Goal: Transaction & Acquisition: Purchase product/service

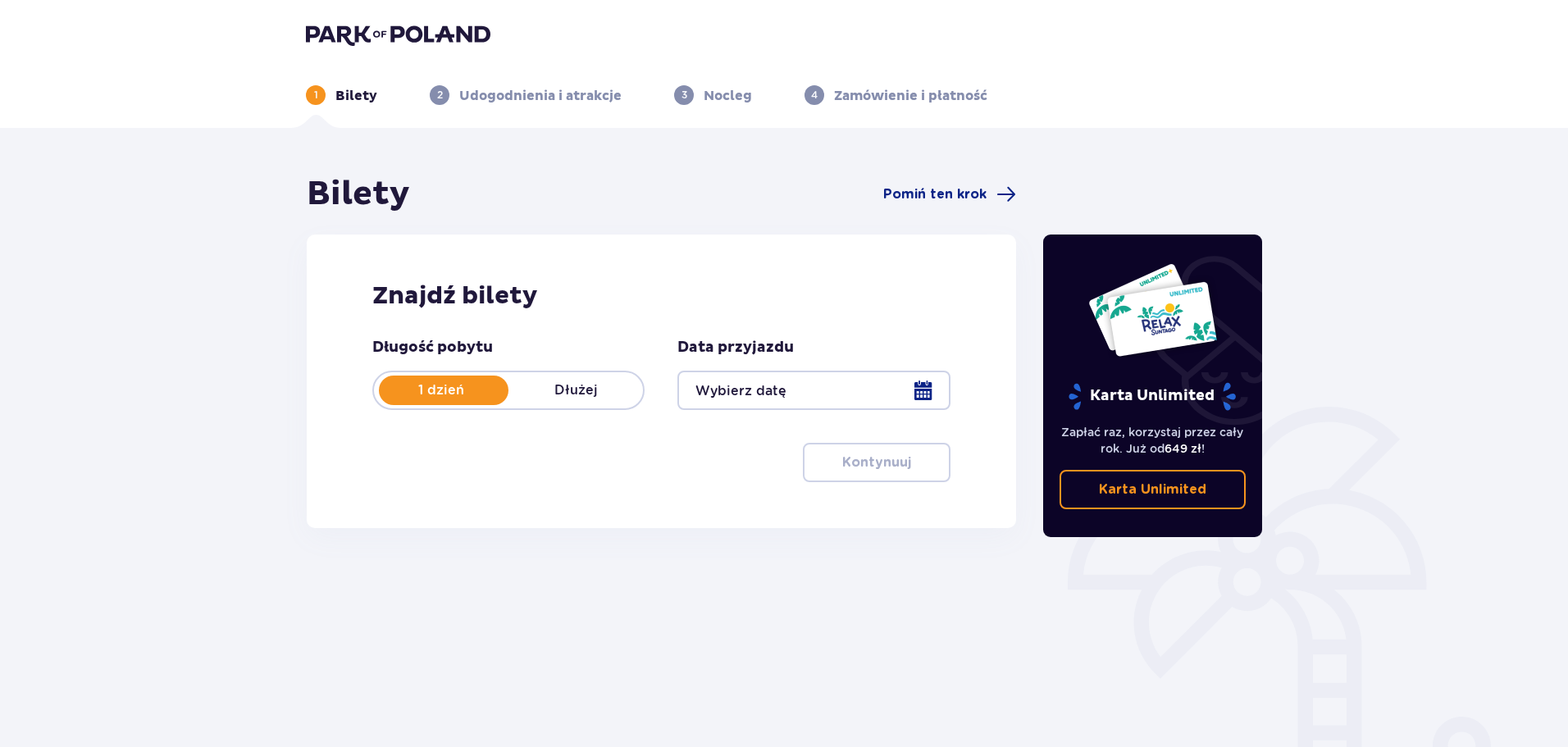
click at [929, 389] on div at bounding box center [814, 390] width 273 height 40
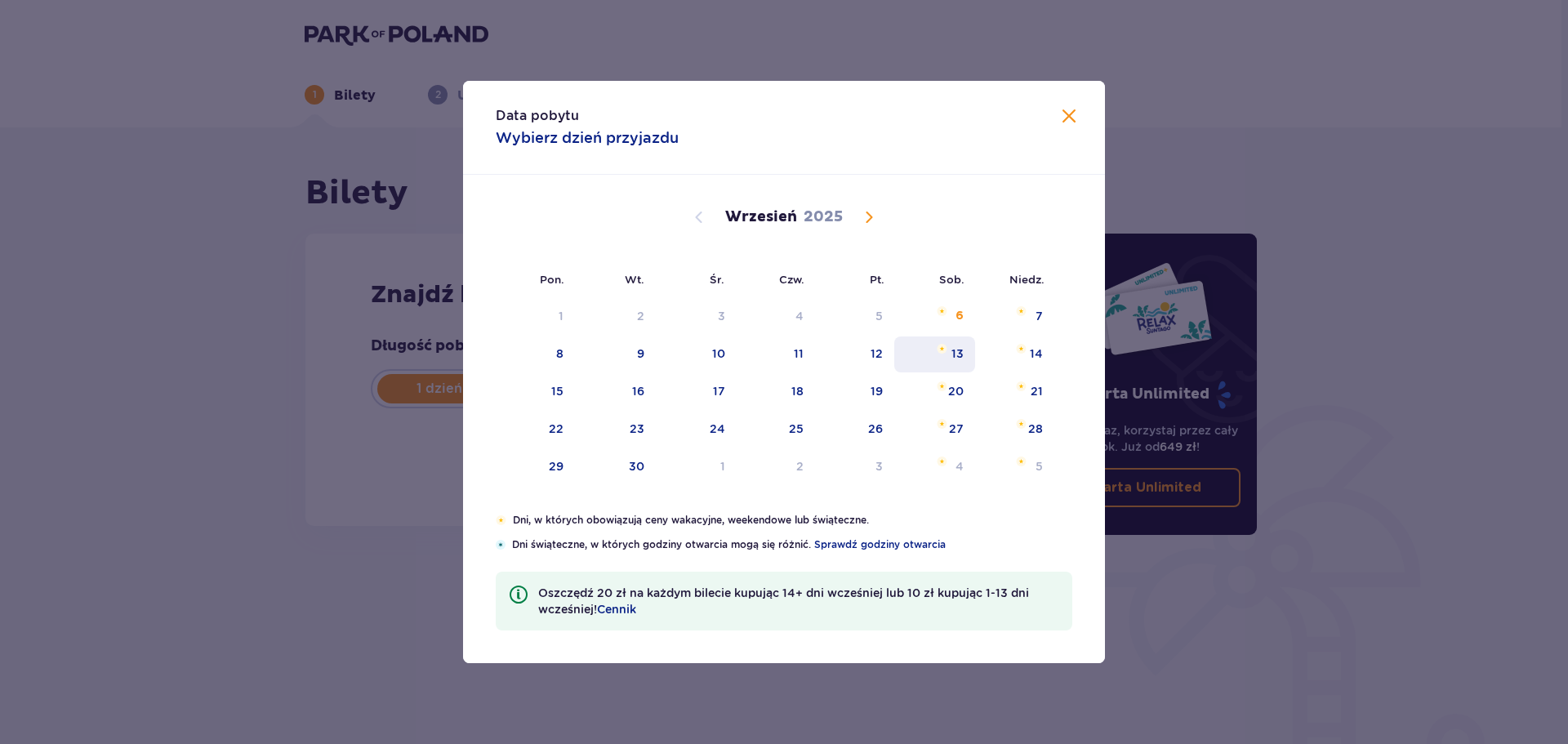
click at [962, 354] on div "13" at bounding box center [958, 353] width 12 height 17
type input "[DATE]"
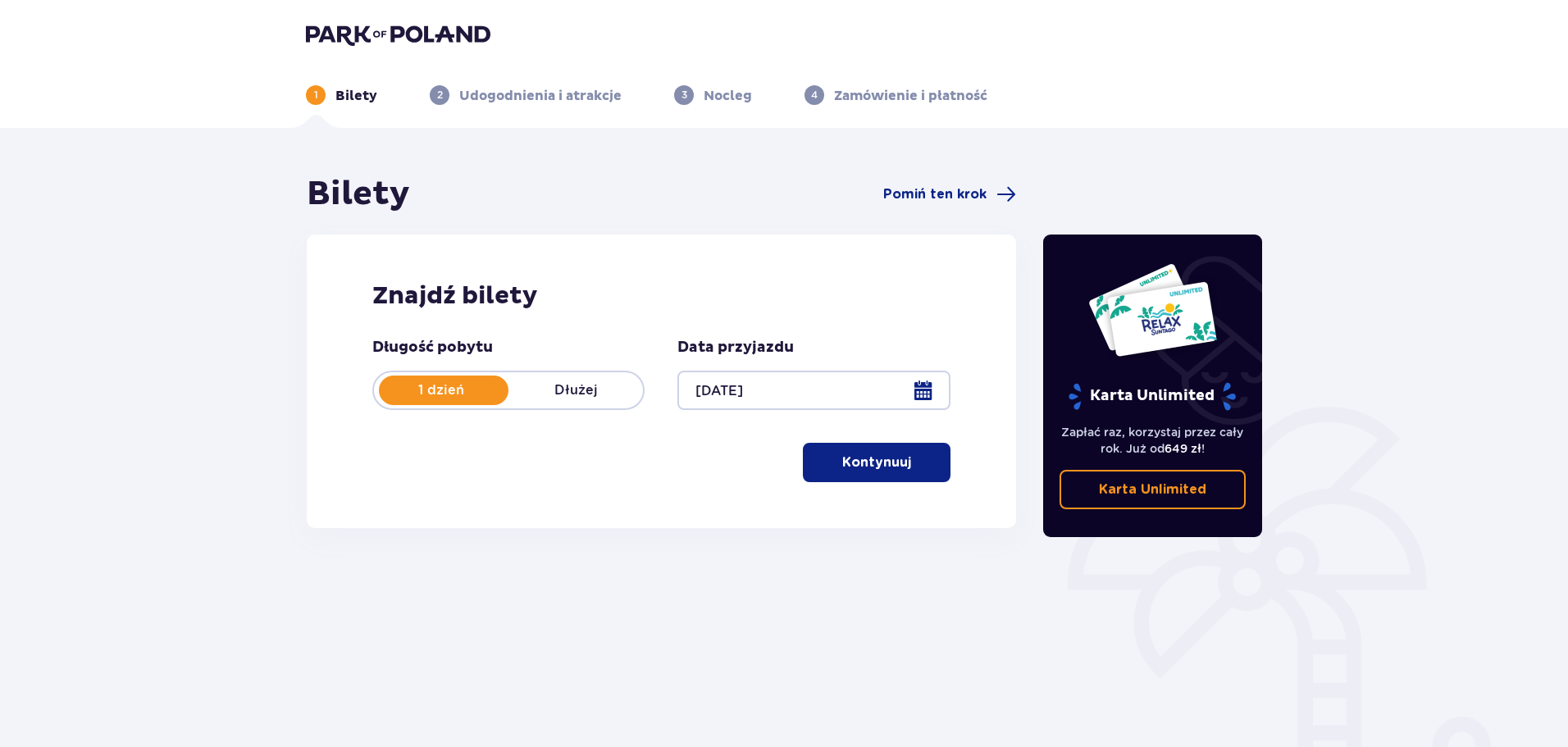
click at [873, 470] on p "Kontynuuj" at bounding box center [876, 462] width 69 height 18
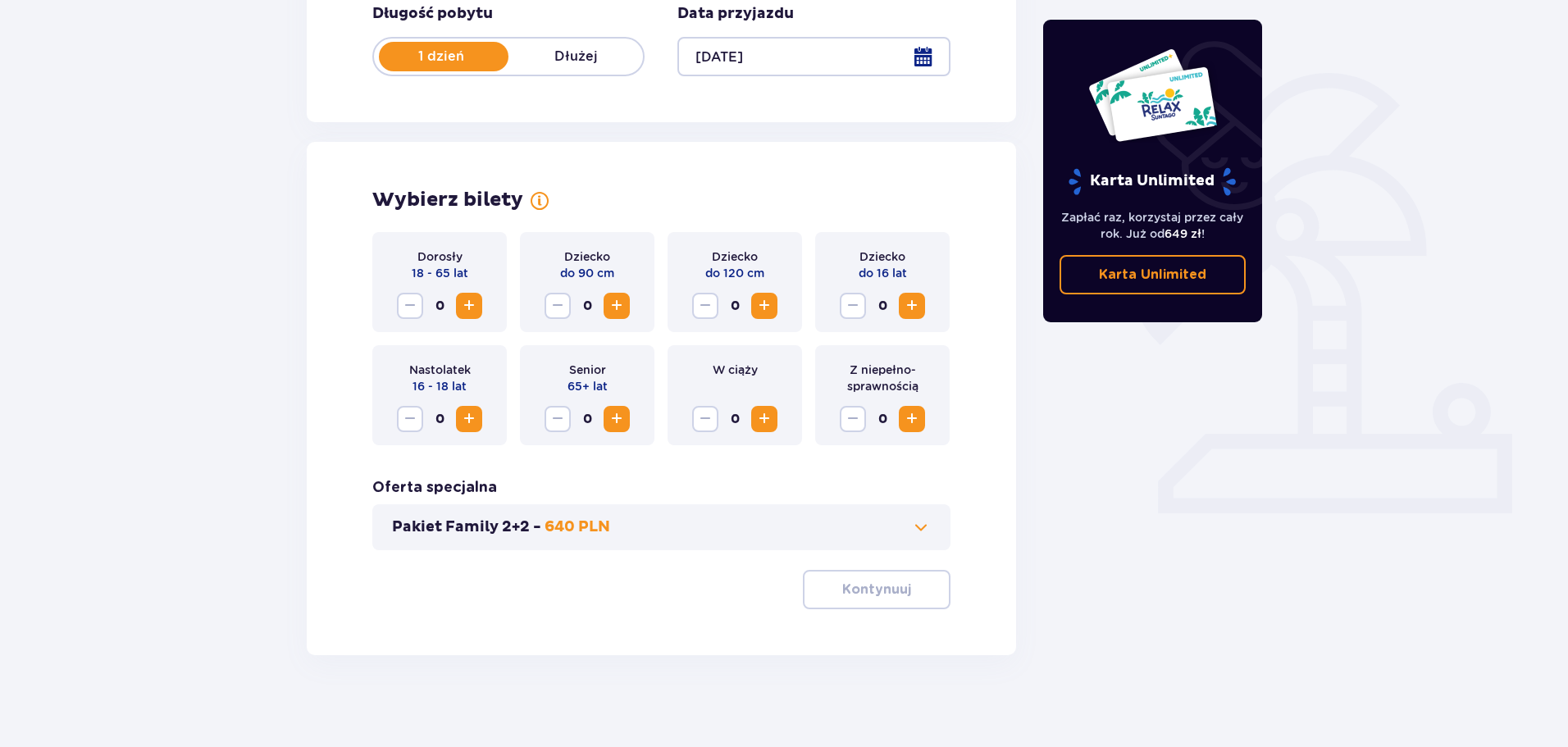
scroll to position [340, 0]
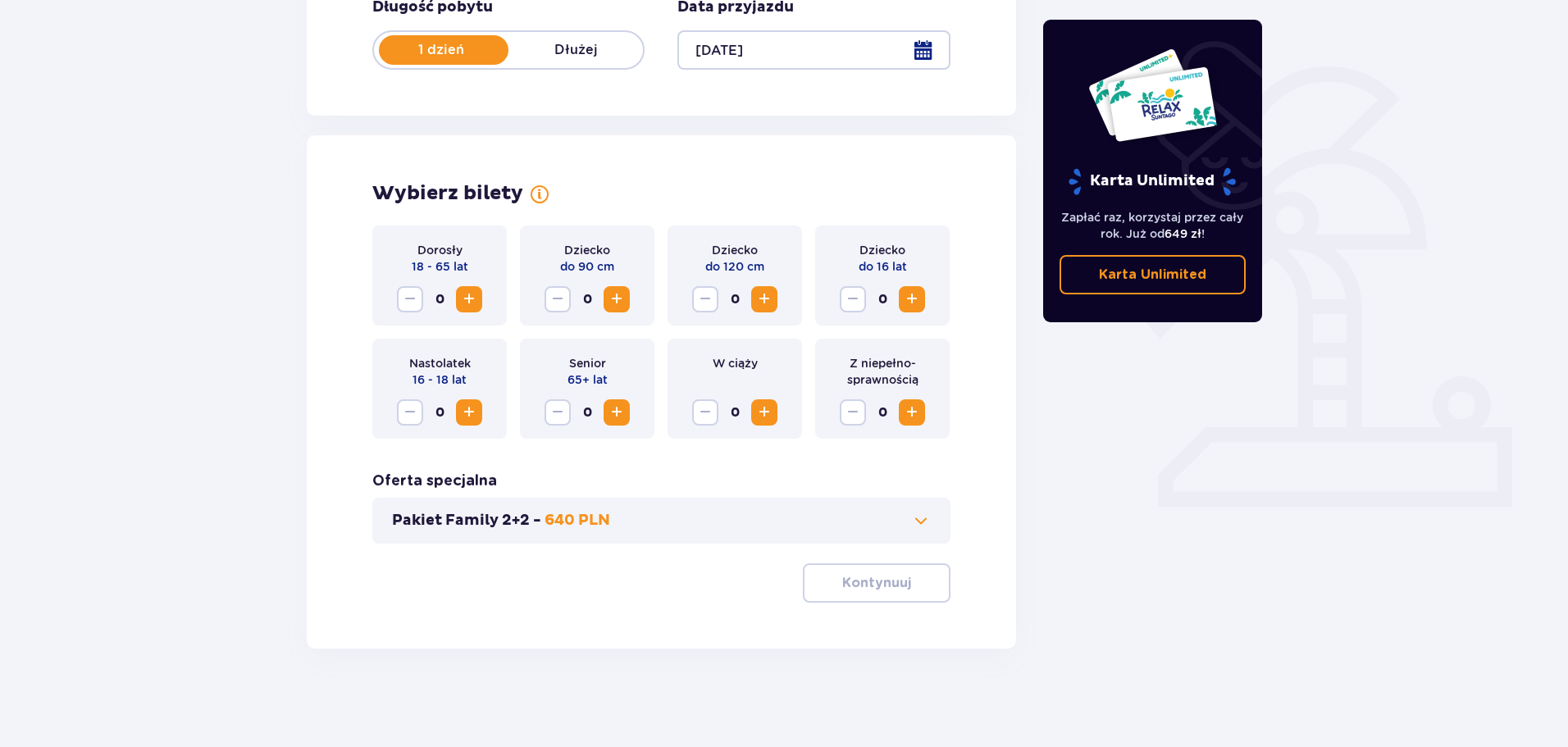
click at [470, 307] on span "Increase" at bounding box center [469, 299] width 19 height 19
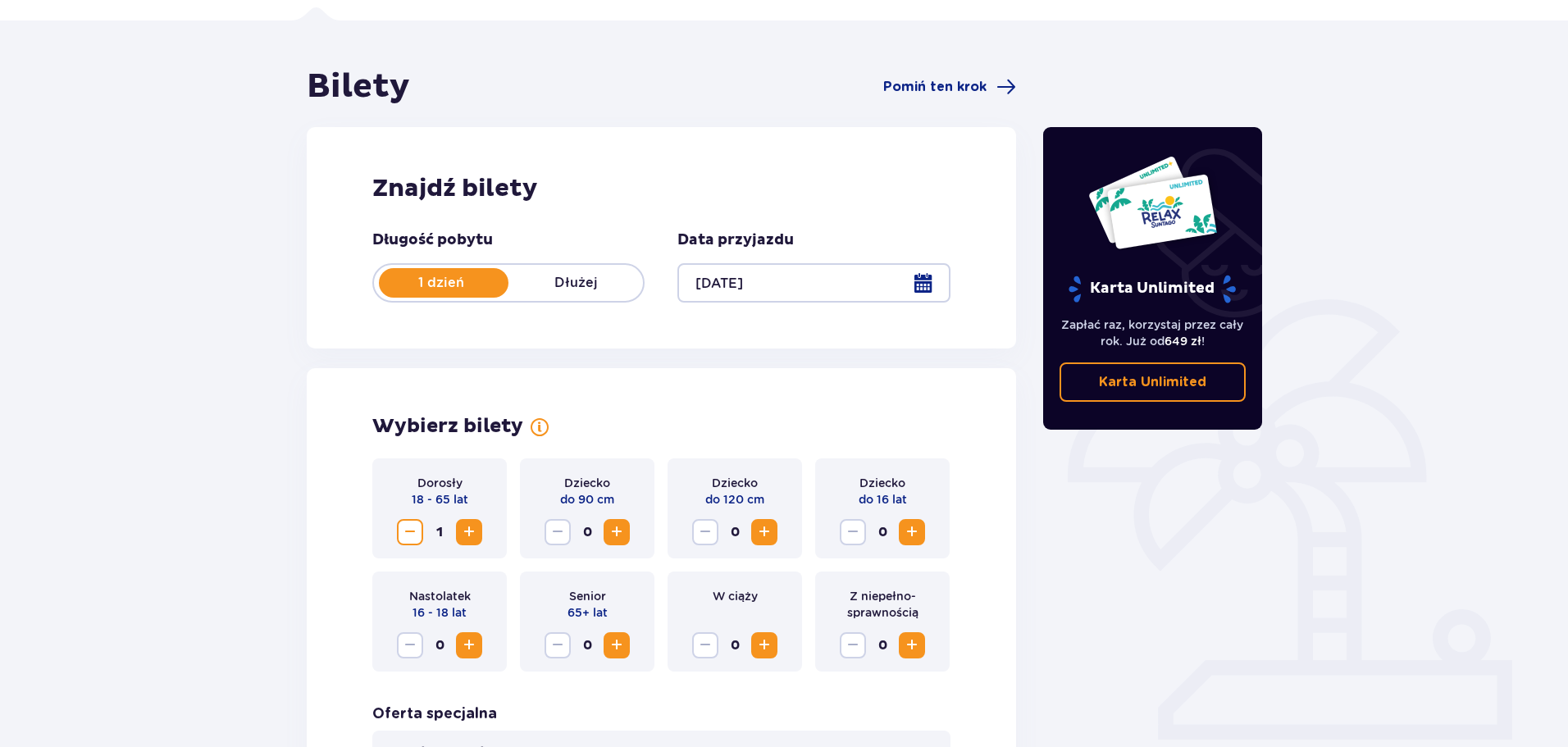
scroll to position [273, 0]
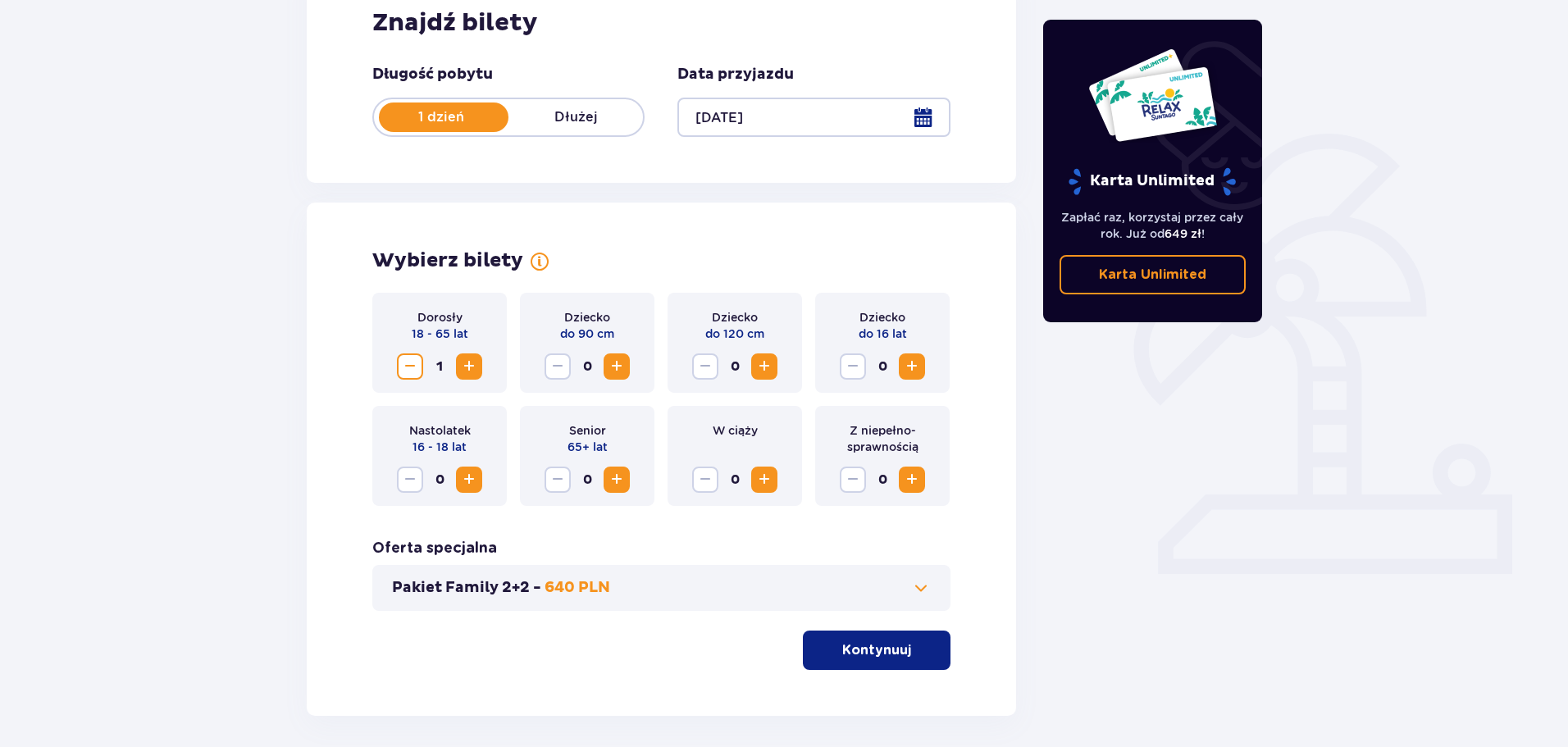
click at [852, 649] on p "Kontynuuj" at bounding box center [876, 650] width 69 height 18
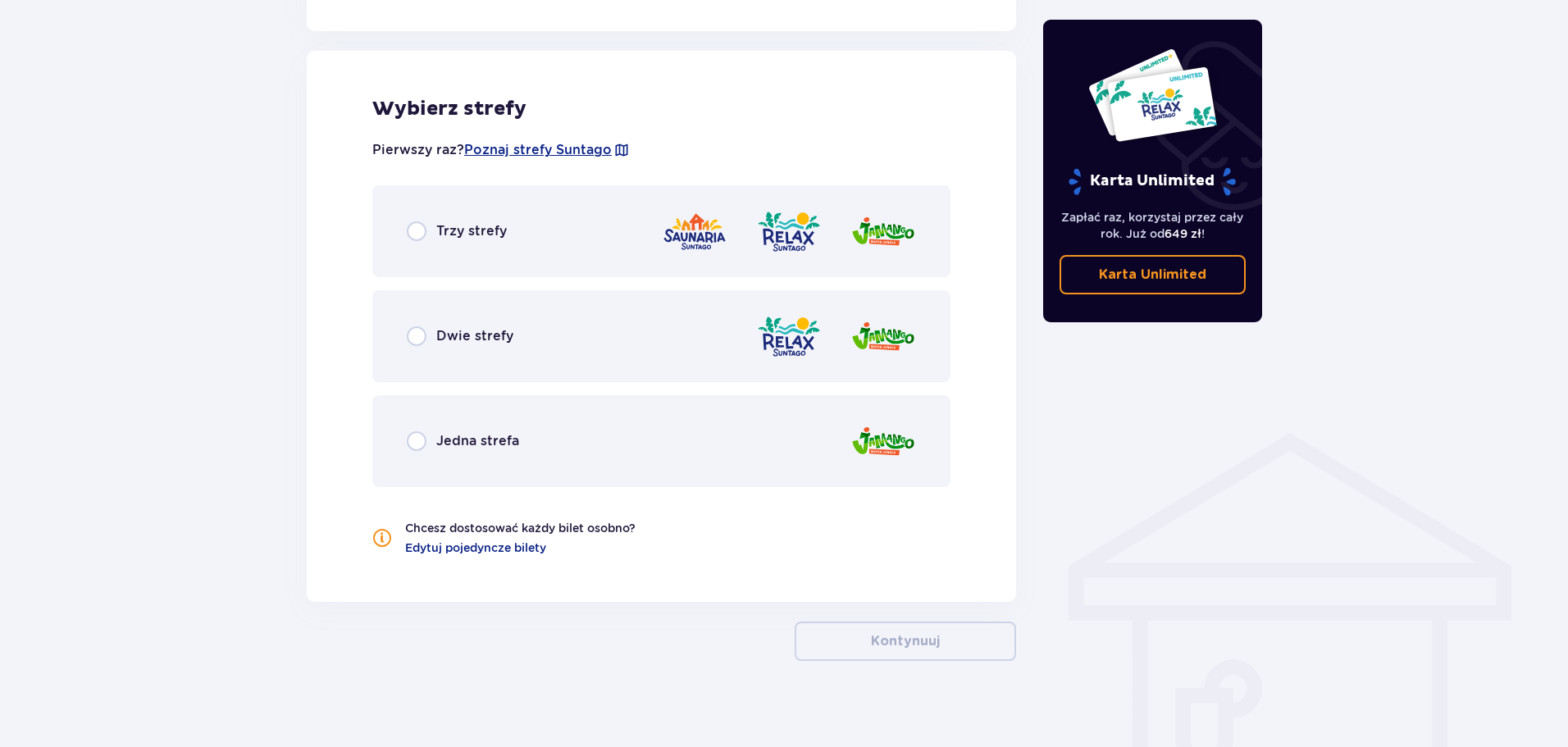
scroll to position [910, 0]
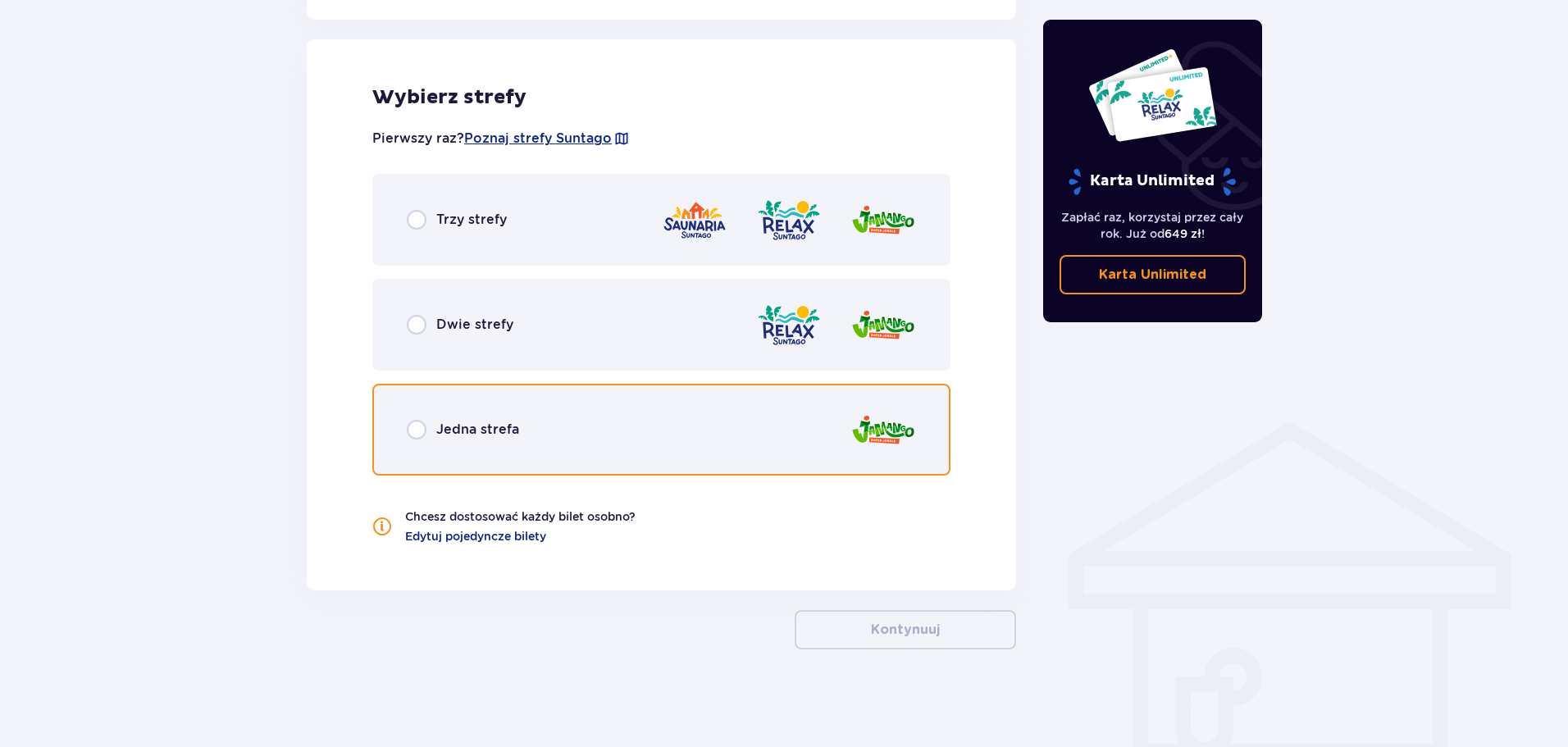
click at [416, 427] on input "radio" at bounding box center [416, 430] width 19 height 19
radio input "true"
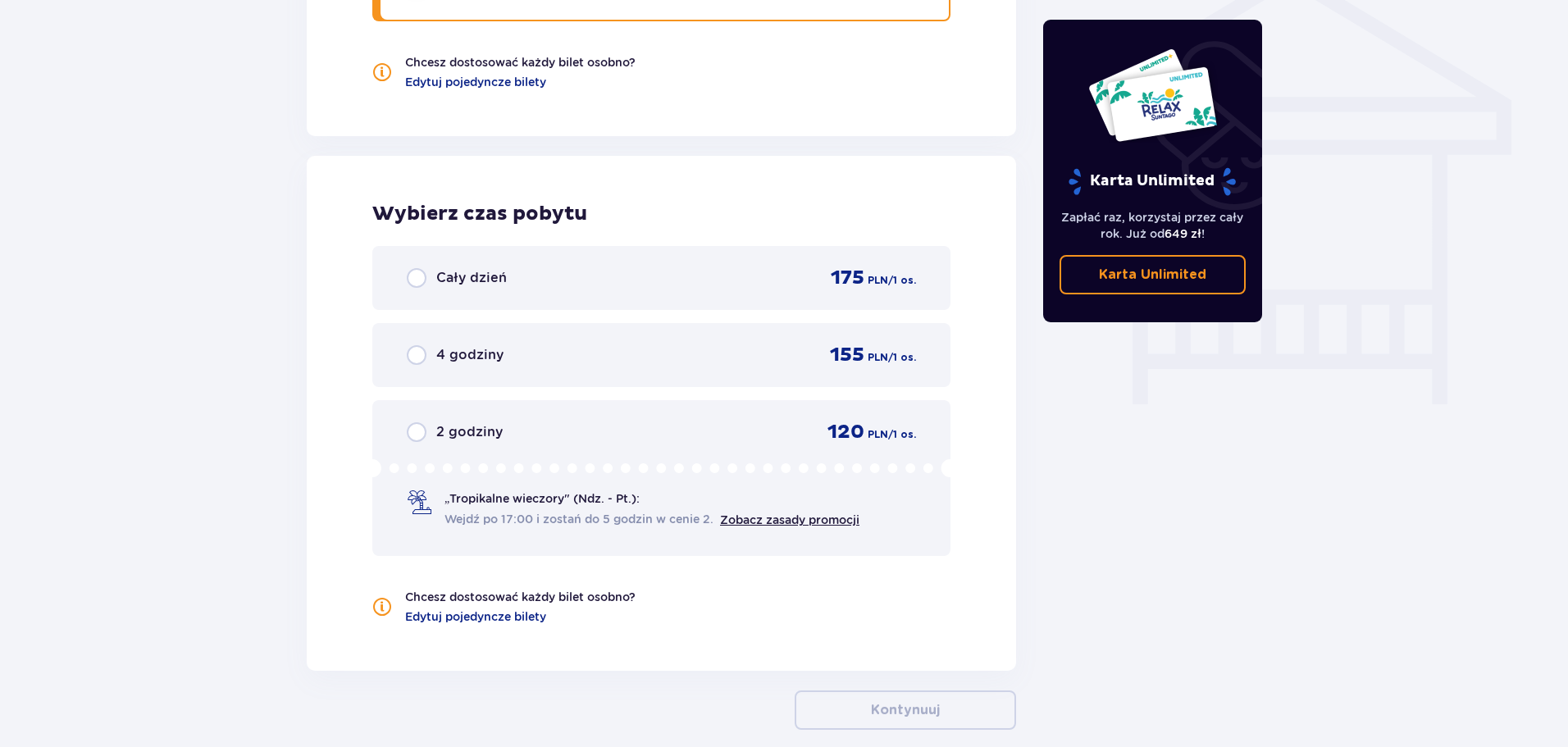
scroll to position [1445, 0]
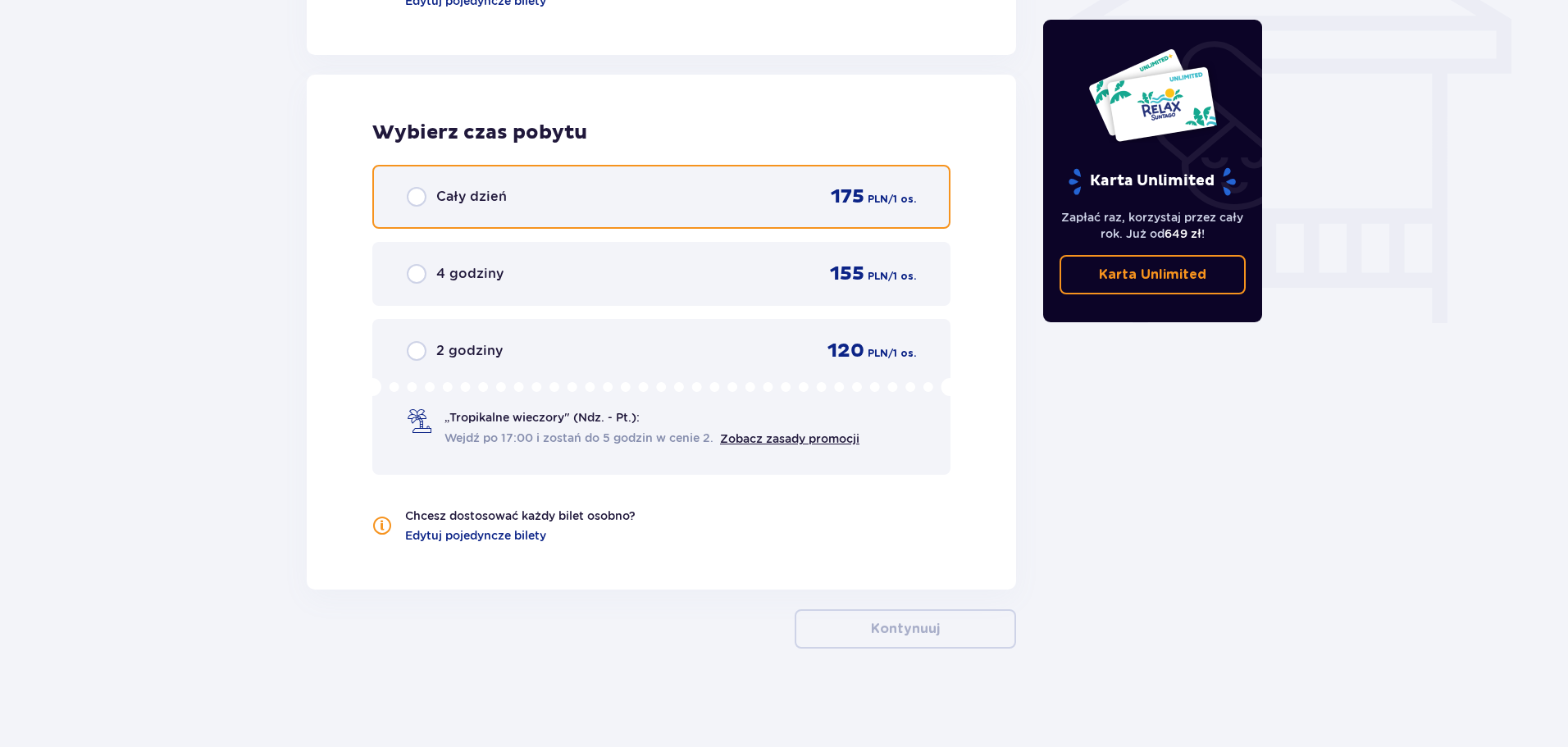
click at [413, 206] on input "radio" at bounding box center [416, 197] width 19 height 19
radio input "true"
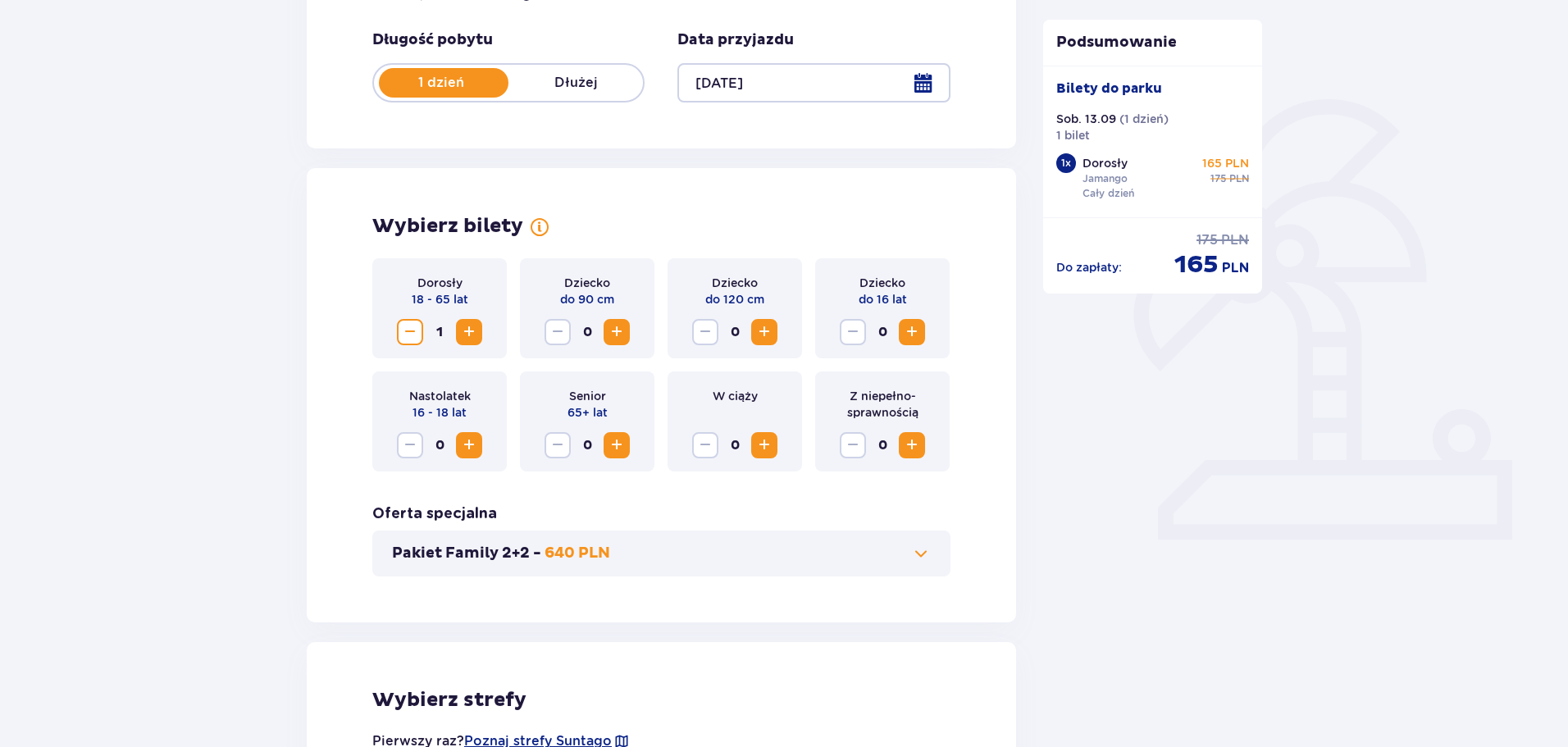
scroll to position [0, 0]
